Goal: Find specific page/section: Find specific page/section

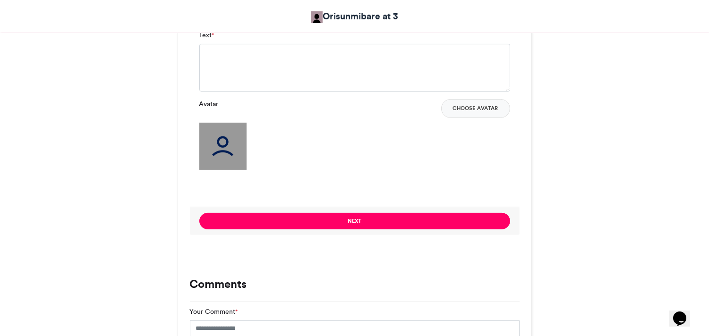
scroll to position [664, 0]
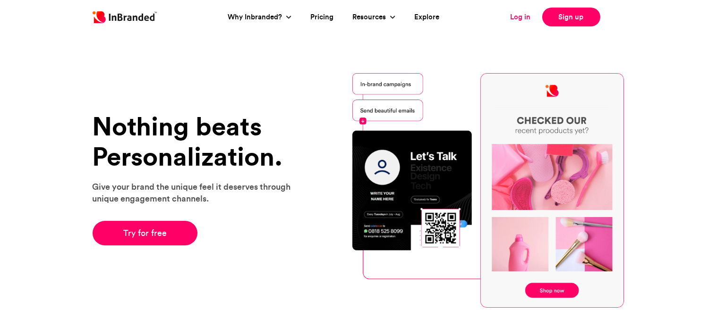
click at [522, 15] on link "Log in" at bounding box center [520, 17] width 20 height 11
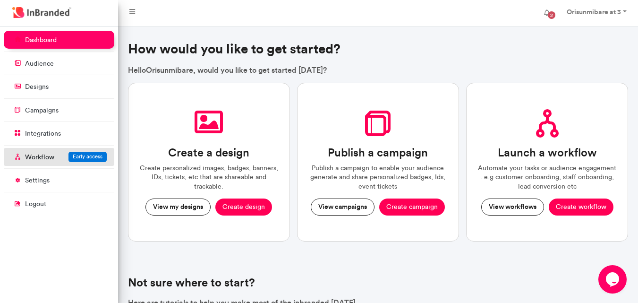
click at [48, 160] on p "Workflow" at bounding box center [39, 156] width 29 height 9
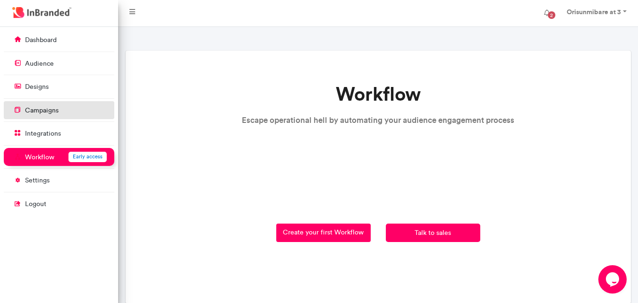
click at [79, 112] on link "campaigns" at bounding box center [59, 110] width 110 height 18
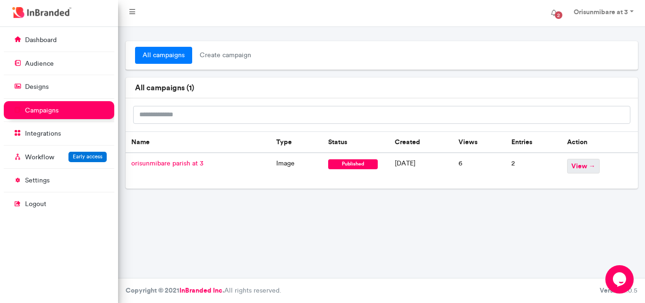
click at [582, 163] on span "view →" at bounding box center [583, 166] width 33 height 15
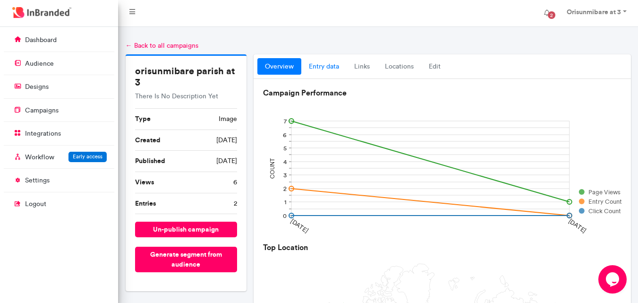
click at [311, 67] on link "entry data" at bounding box center [323, 66] width 45 height 17
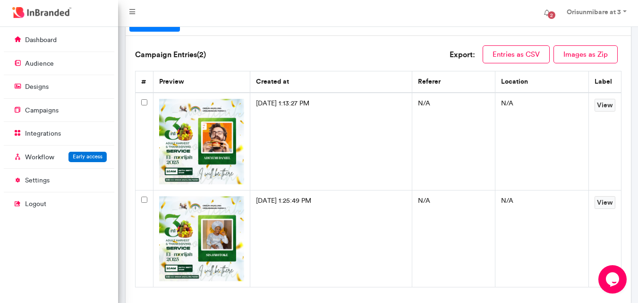
scroll to position [24, 0]
